Goal: Check status: Check status

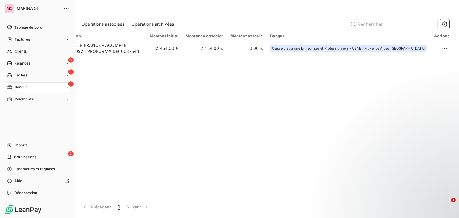
click at [40, 40] on div "Factures" at bounding box center [38, 40] width 67 height 10
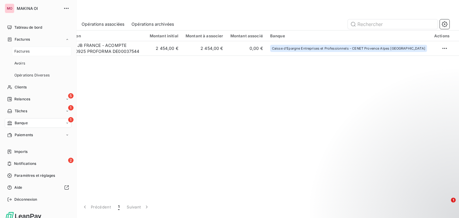
click at [40, 52] on div "Factures" at bounding box center [41, 52] width 59 height 10
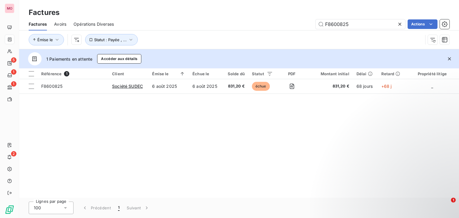
click at [399, 25] on icon at bounding box center [399, 24] width 6 height 6
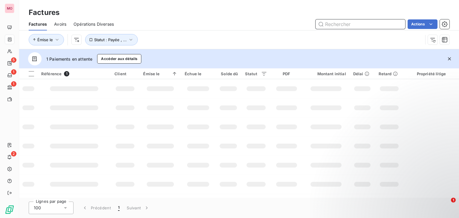
click at [341, 19] on input "text" at bounding box center [360, 24] width 90 height 10
paste input "F8580725"
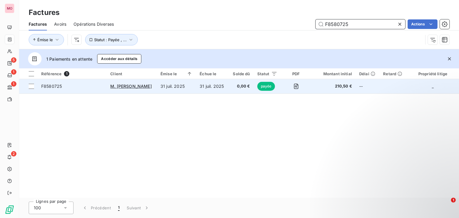
type input "F8580725"
click at [76, 90] on td "F8580725" at bounding box center [72, 86] width 69 height 14
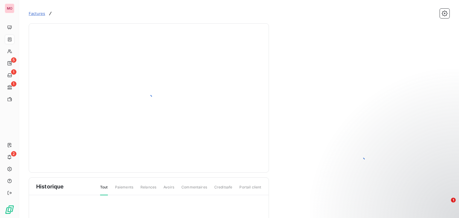
click at [71, 86] on div at bounding box center [148, 98] width 225 height 134
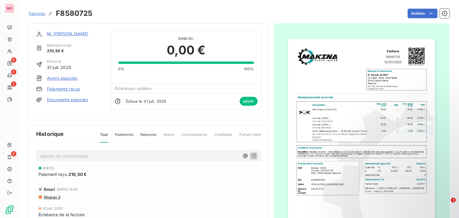
click at [70, 89] on link "Paiements reçus" at bounding box center [63, 89] width 33 height 6
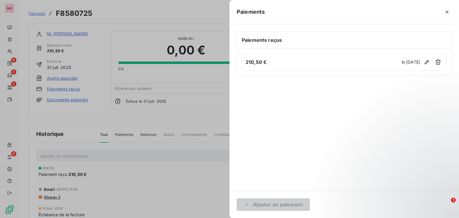
click at [91, 150] on div at bounding box center [229, 109] width 459 height 218
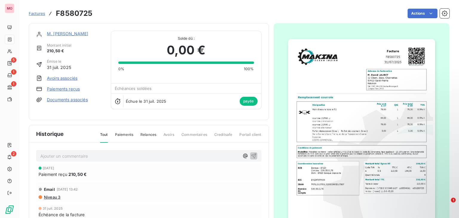
click at [70, 90] on link "Paiements reçus" at bounding box center [63, 89] width 33 height 6
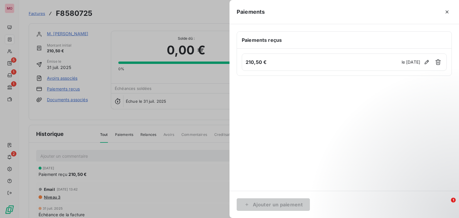
click at [156, 155] on div at bounding box center [229, 109] width 459 height 218
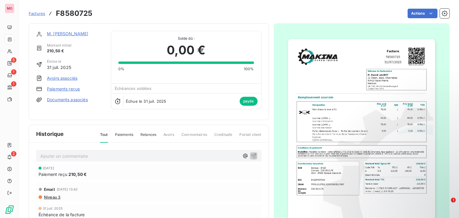
click at [87, 128] on div "Historique Tout Paiements Relances Avoirs Commentaires Creditsafe Portail client" at bounding box center [148, 134] width 239 height 18
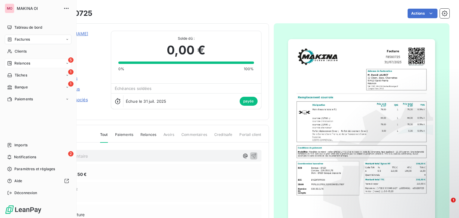
click at [14, 62] on span "Relances" at bounding box center [22, 63] width 16 height 5
